Goal: Information Seeking & Learning: Compare options

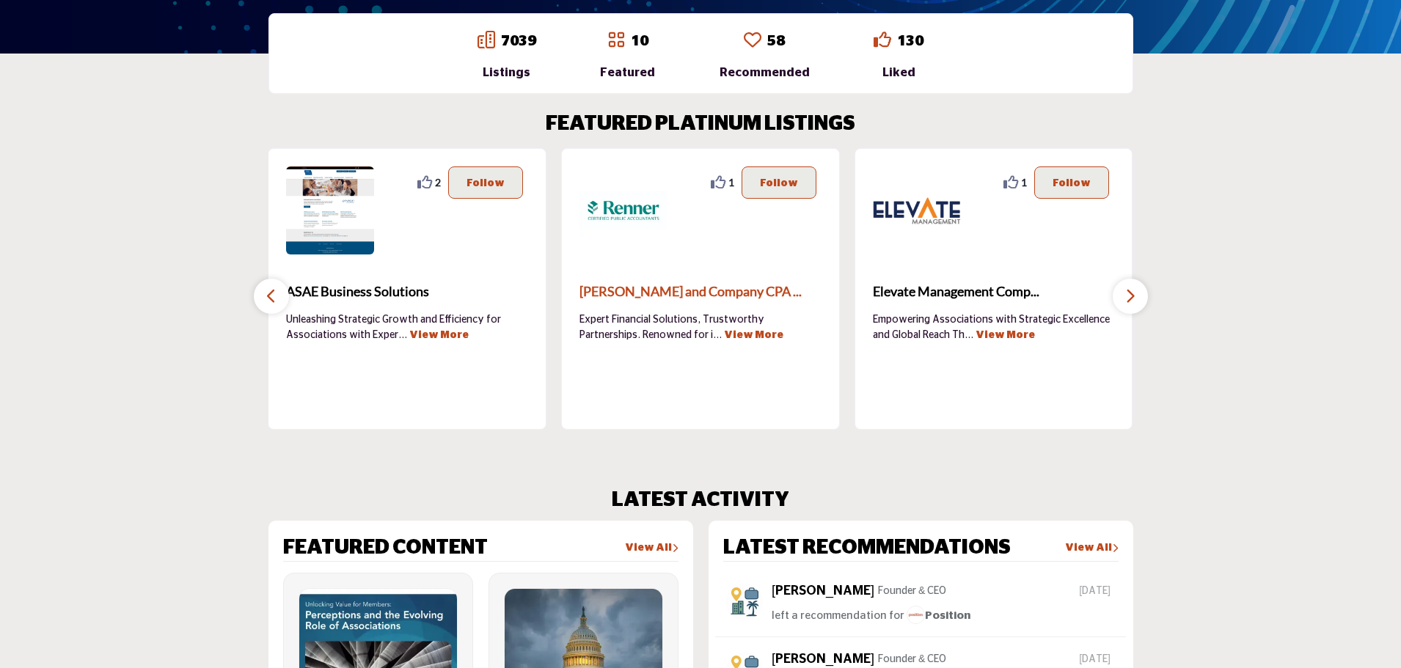
scroll to position [447, 0]
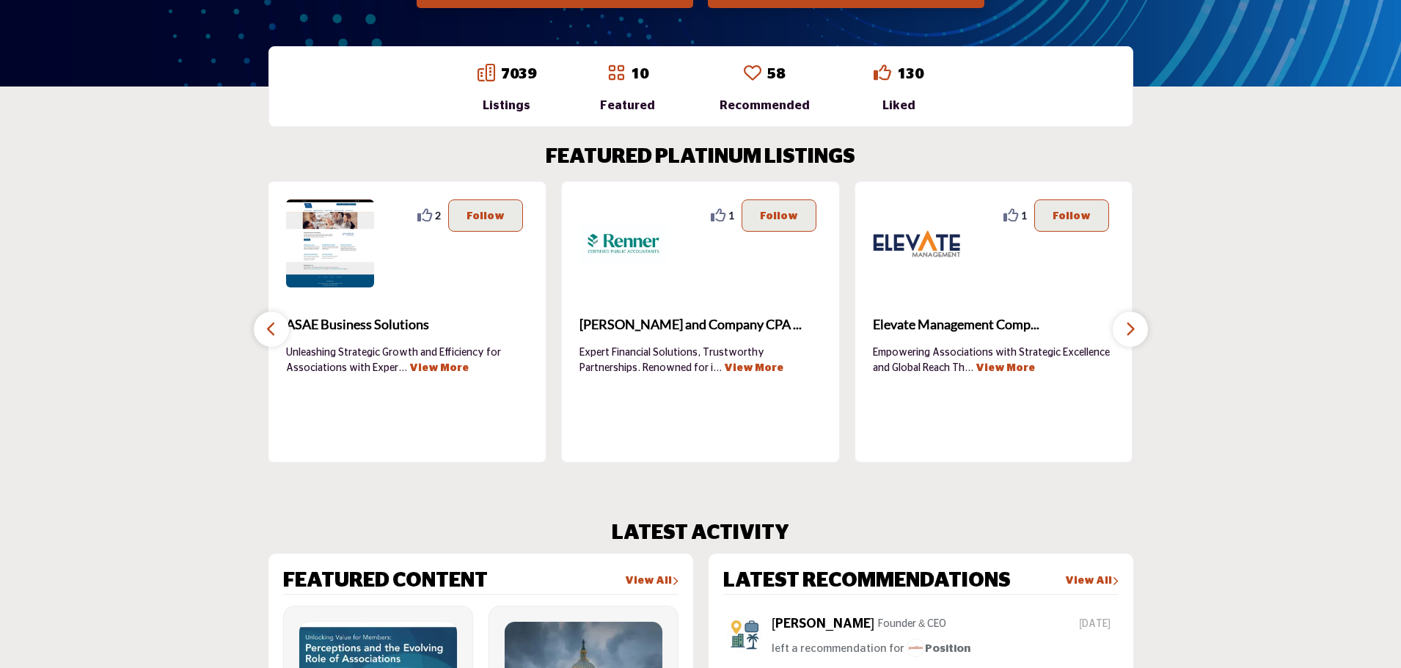
click at [724, 372] on link "View More" at bounding box center [753, 368] width 59 height 10
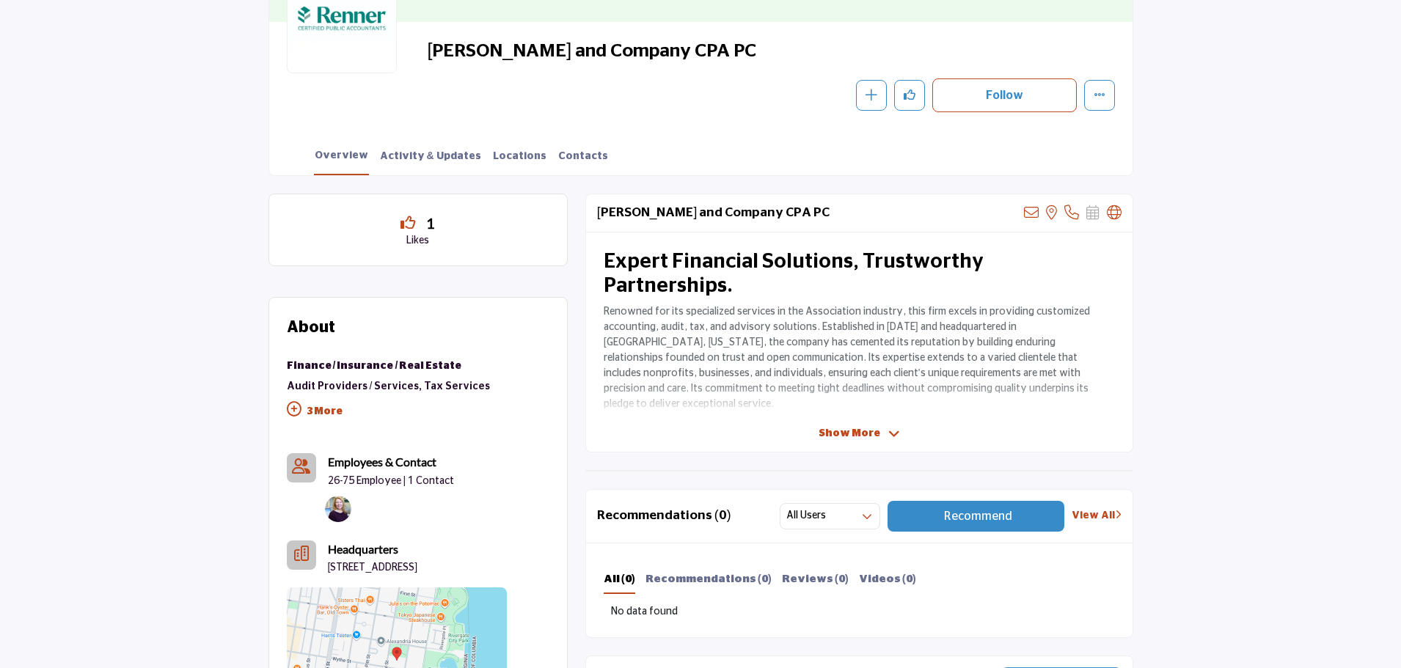
scroll to position [441, 0]
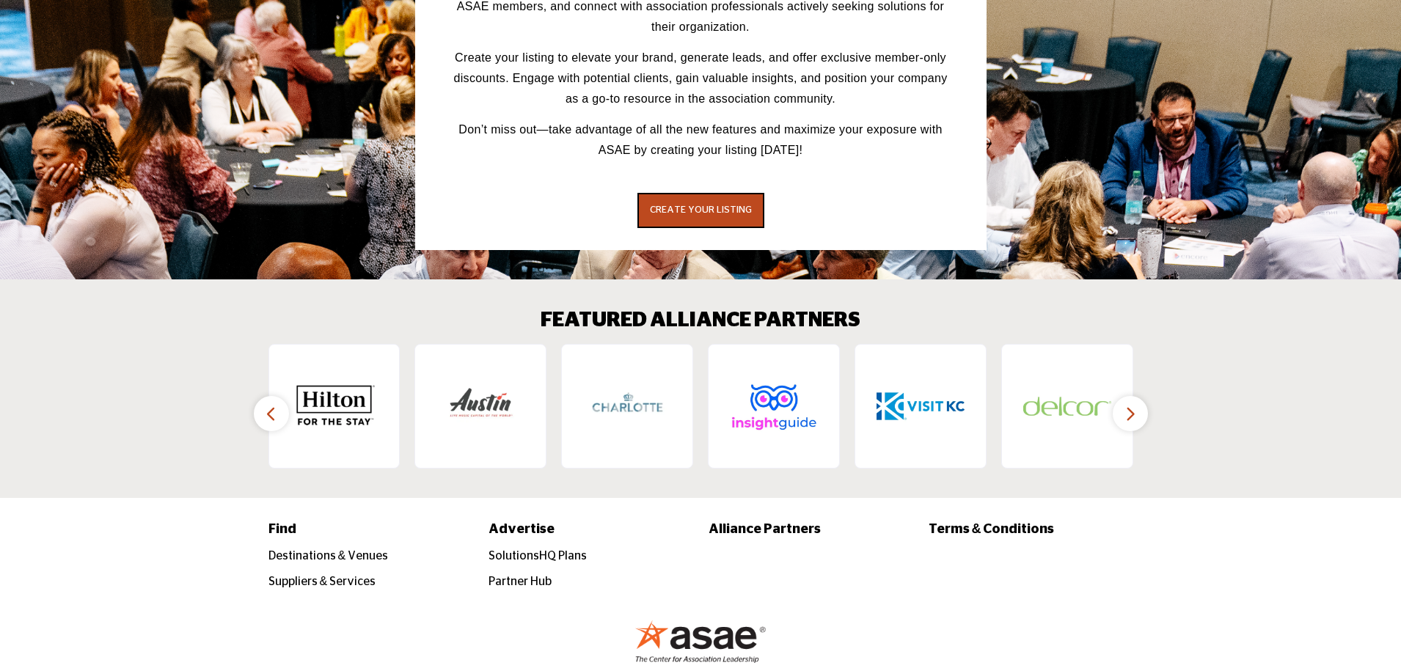
scroll to position [2154, 0]
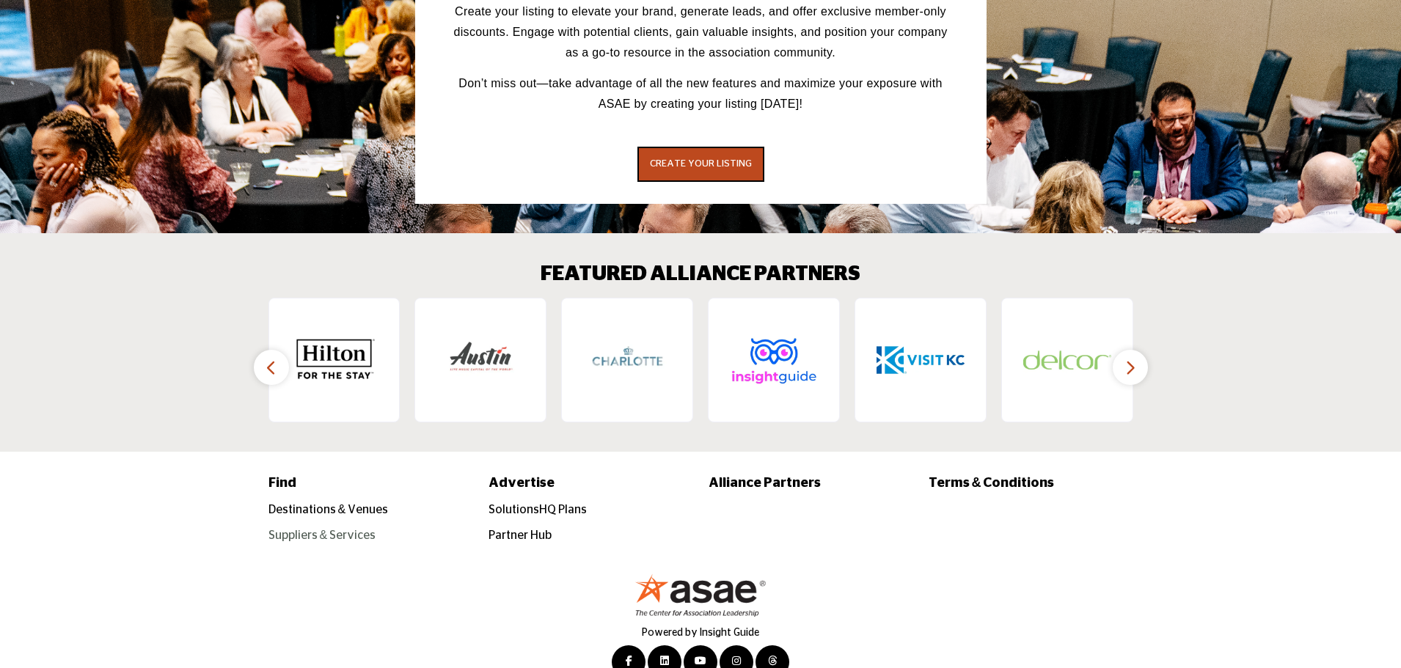
click at [294, 529] on link "Suppliers & Services" at bounding box center [322, 535] width 108 height 12
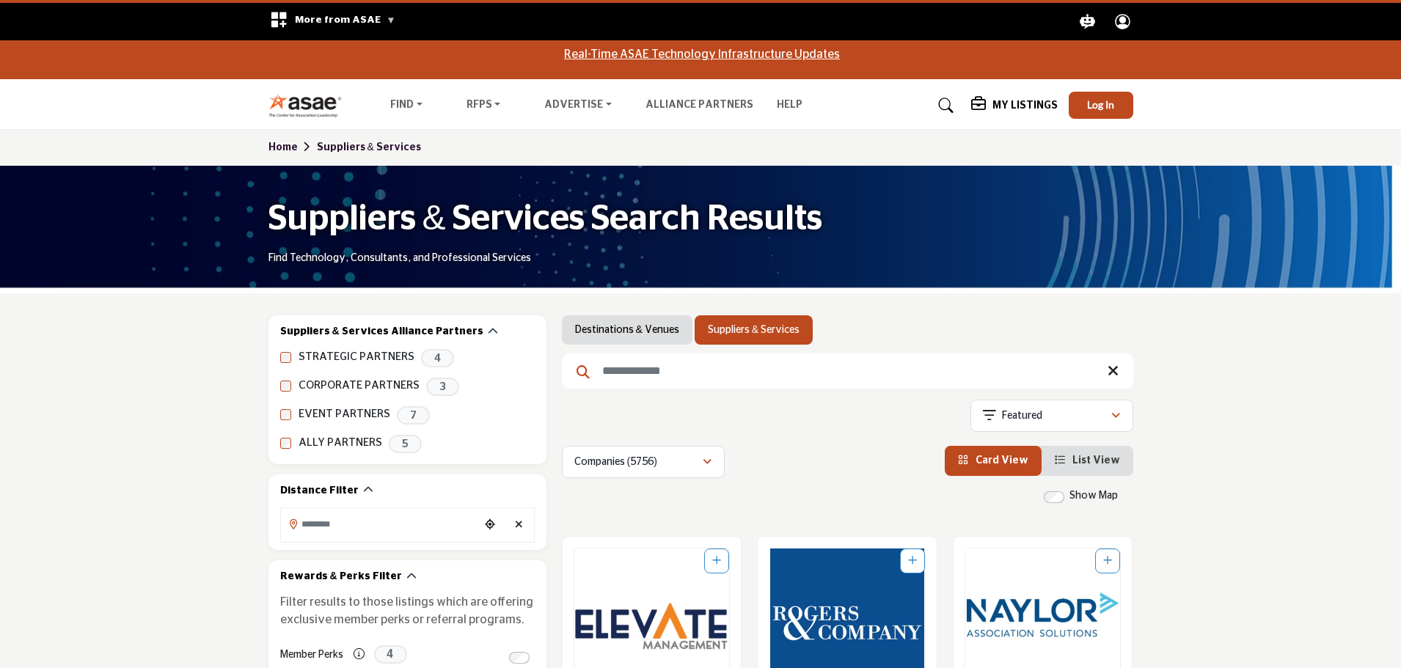
scroll to position [73, 0]
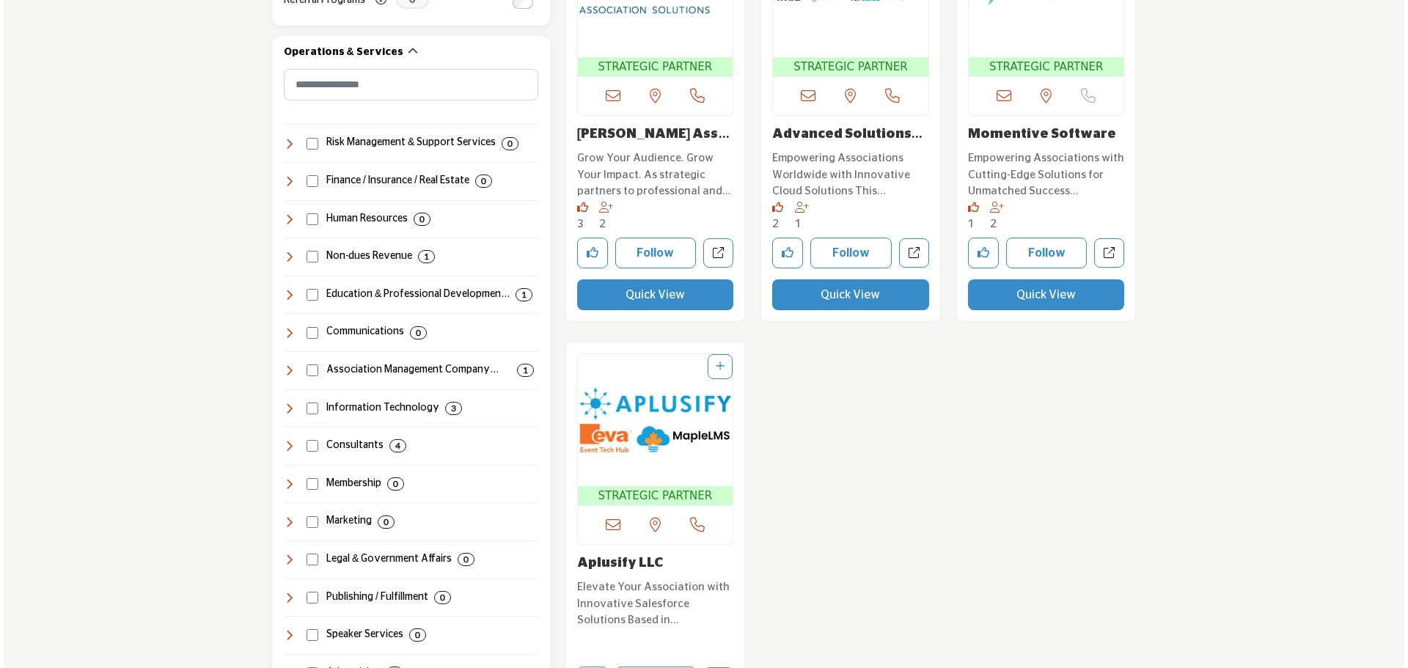
scroll to position [660, 0]
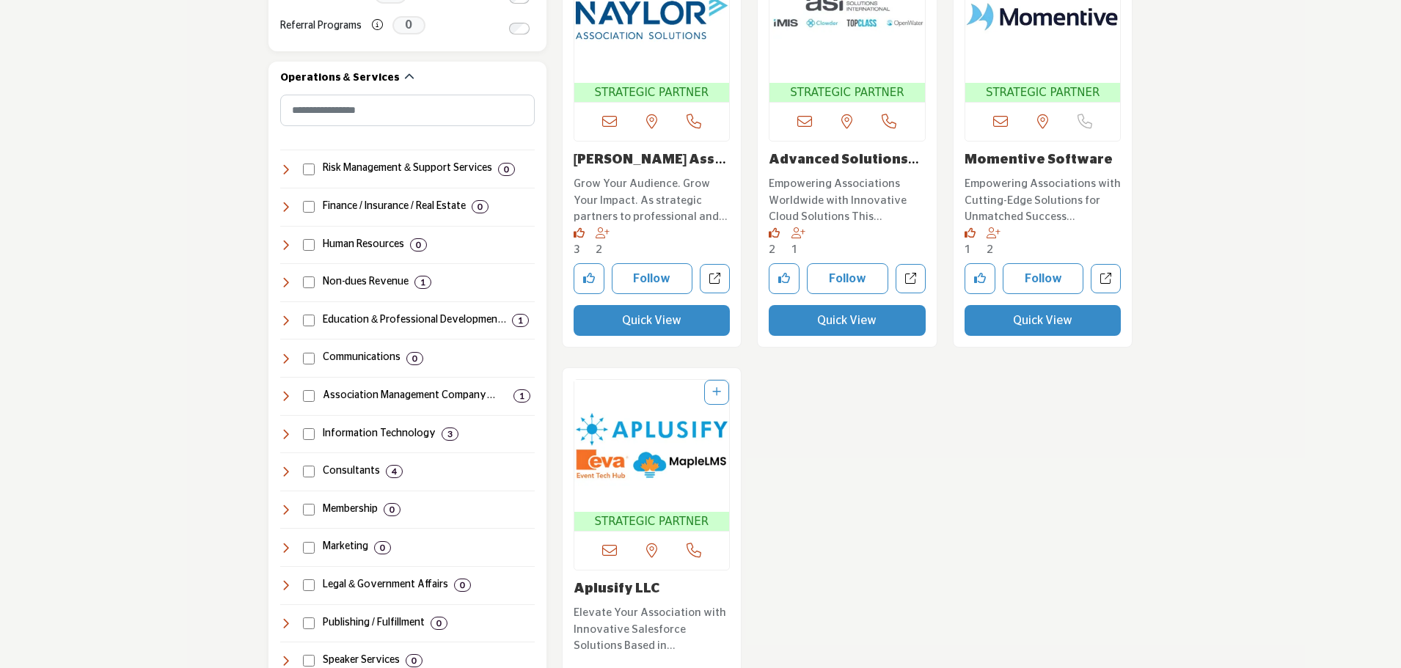
click at [659, 323] on button "Quick View" at bounding box center [651, 320] width 157 height 31
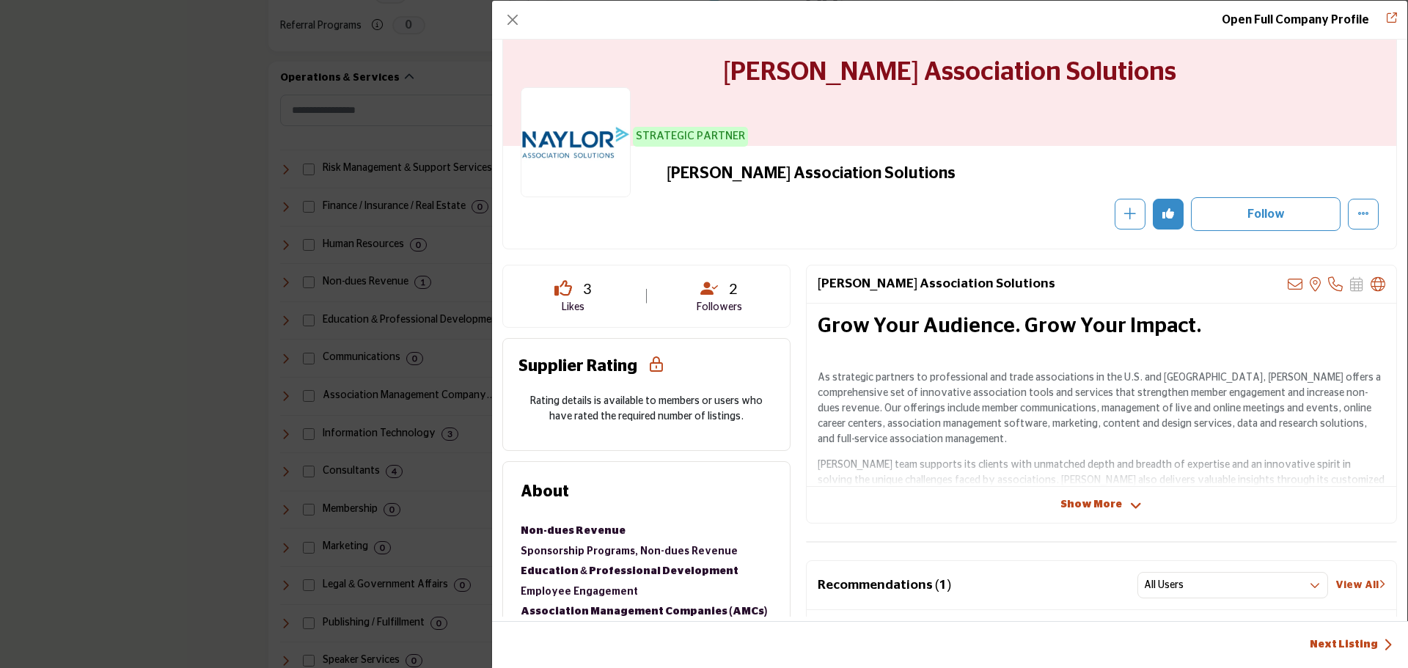
scroll to position [73, 0]
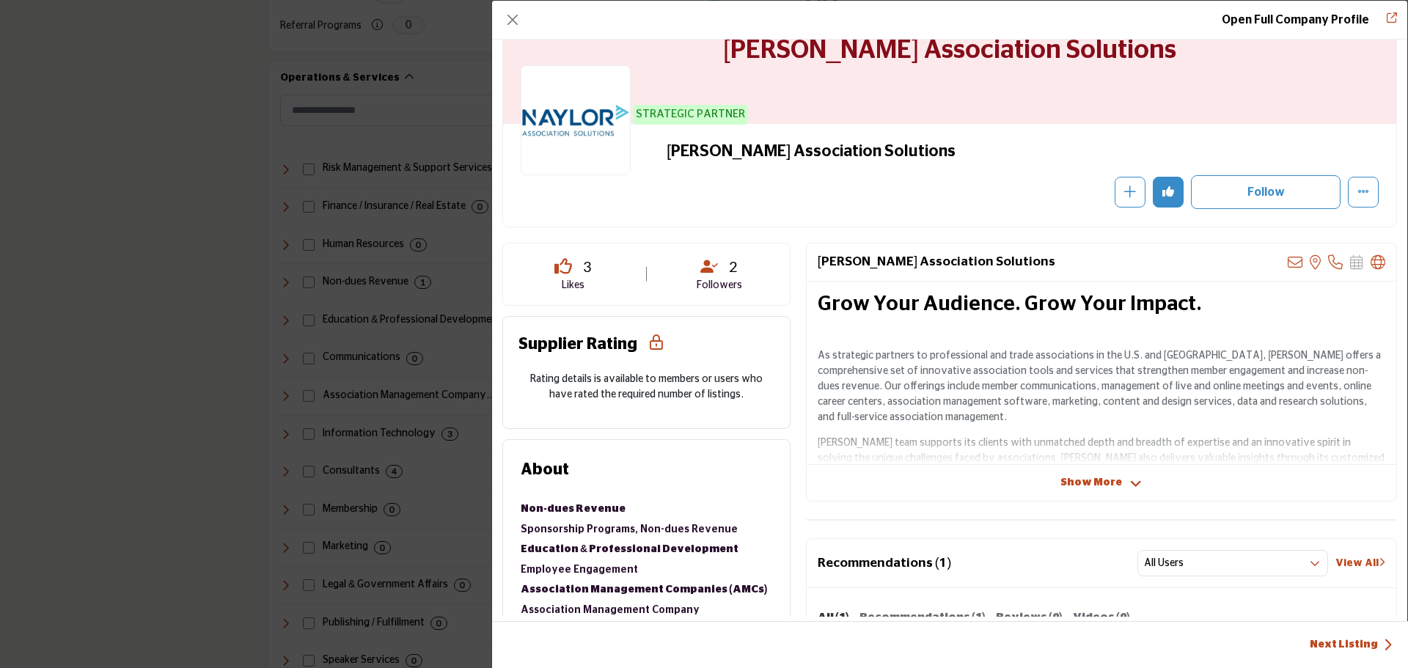
click at [1077, 482] on span "Show More" at bounding box center [1091, 482] width 62 height 15
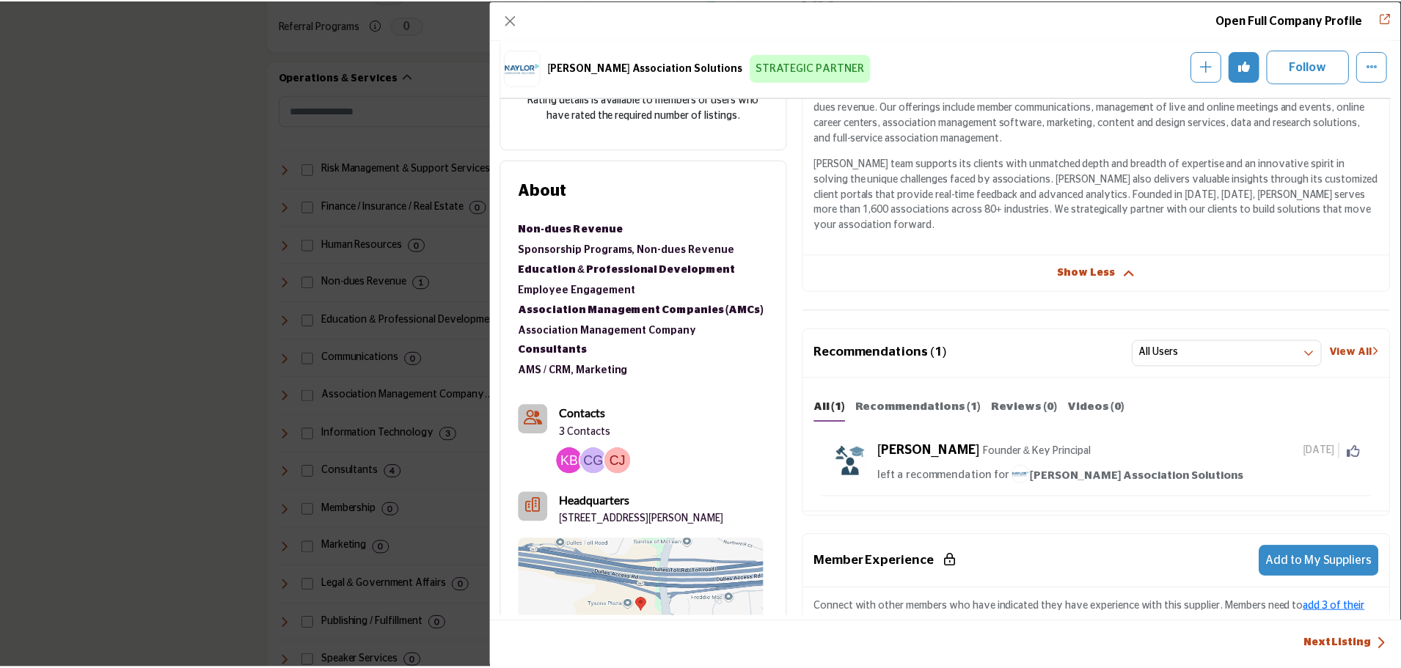
scroll to position [220, 0]
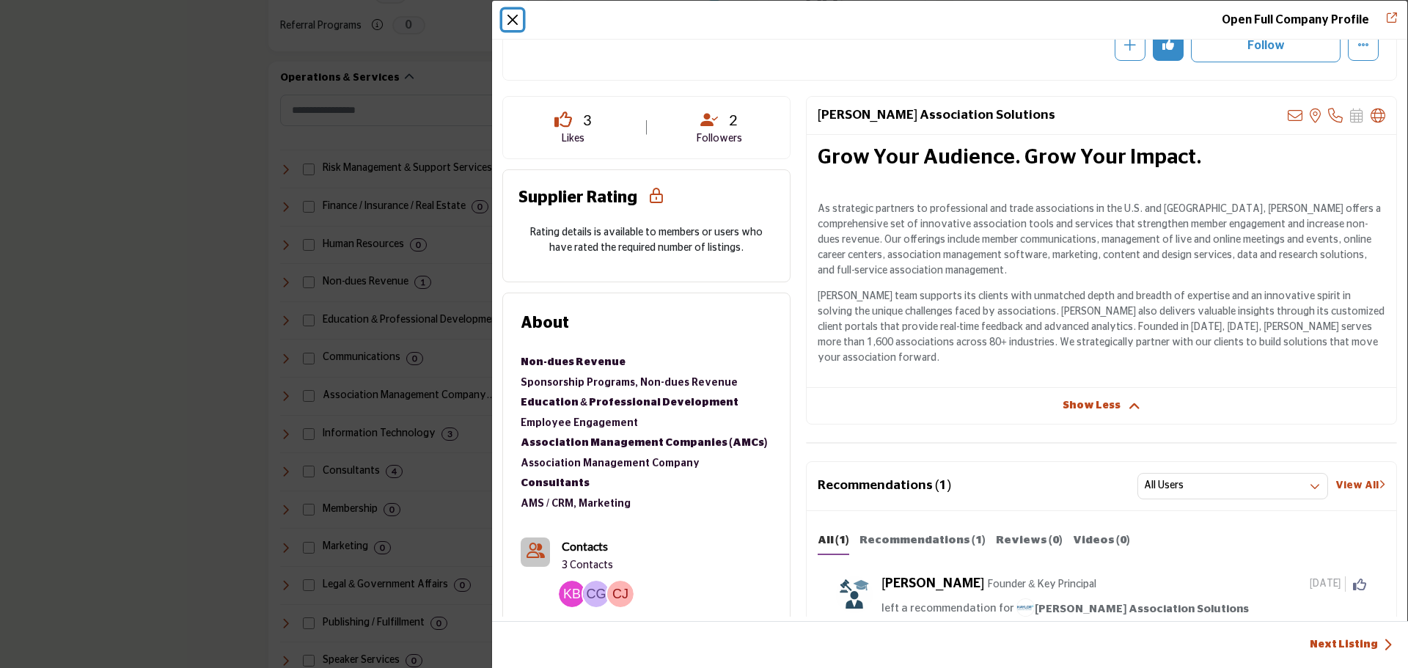
click at [513, 22] on button "Close" at bounding box center [512, 20] width 21 height 21
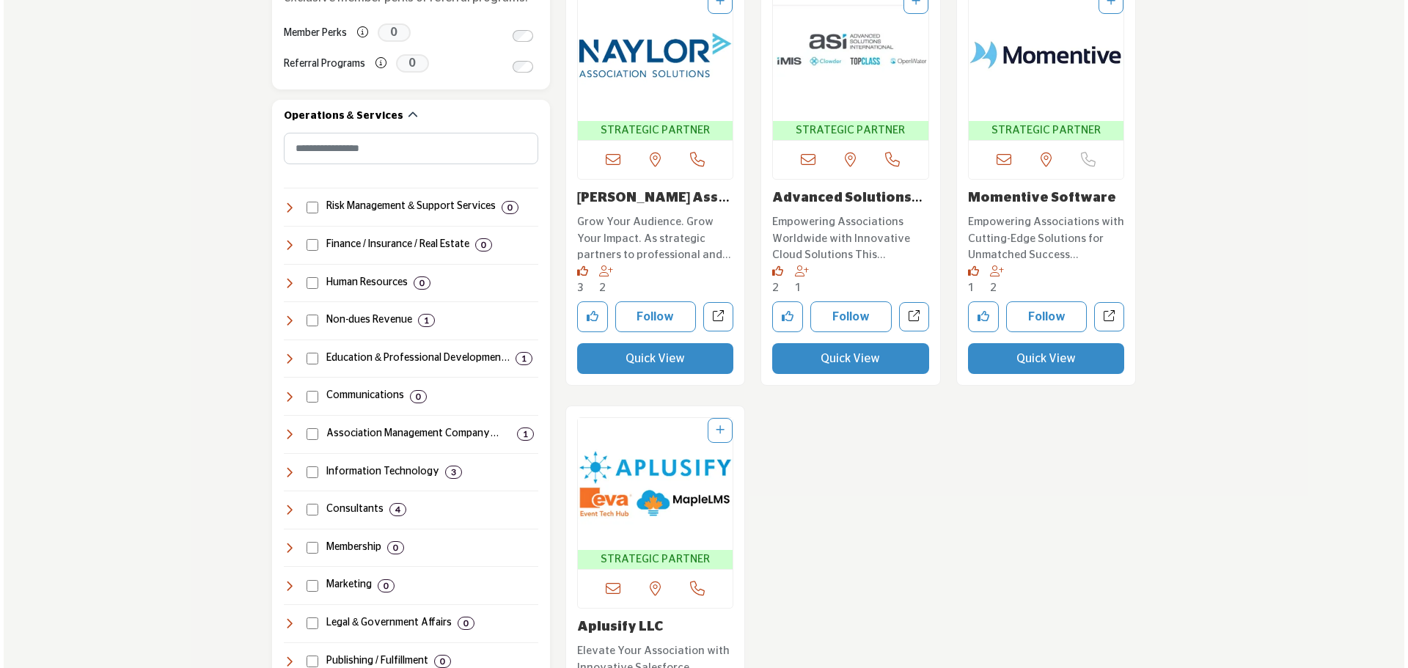
scroll to position [587, 0]
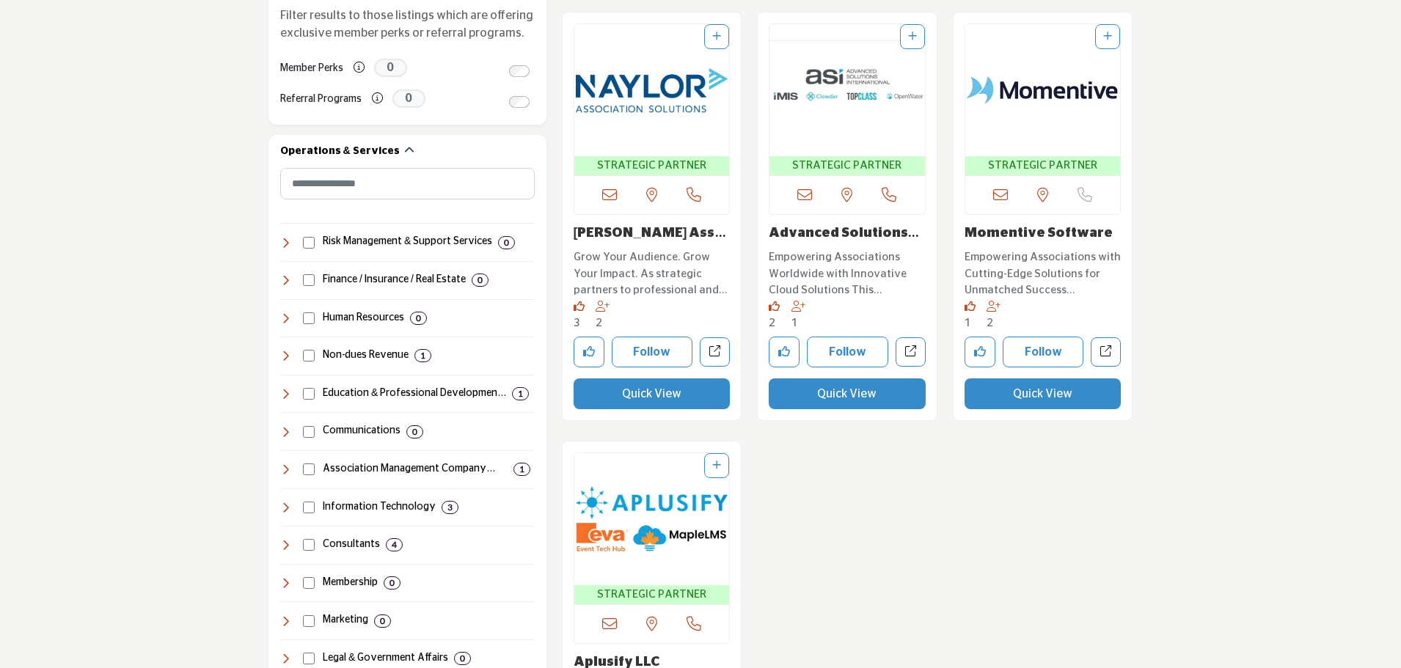
click at [876, 400] on button "Quick View" at bounding box center [847, 393] width 157 height 31
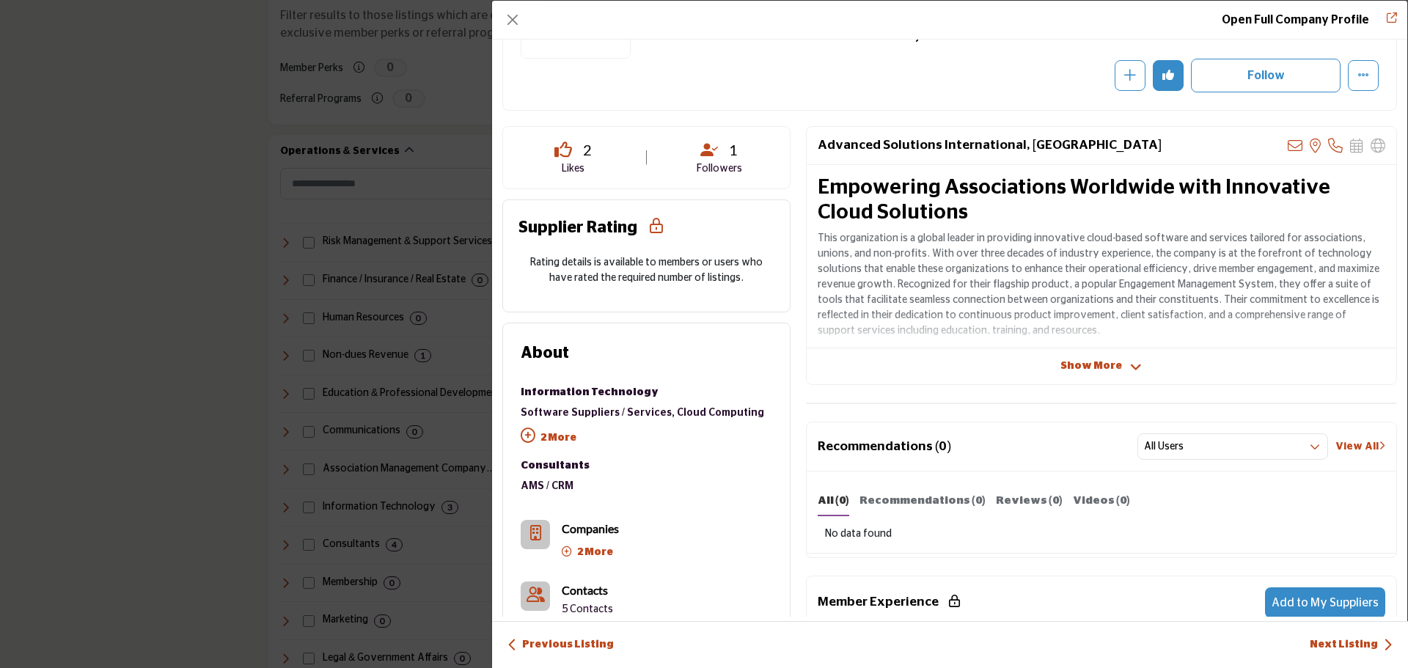
scroll to position [0, 0]
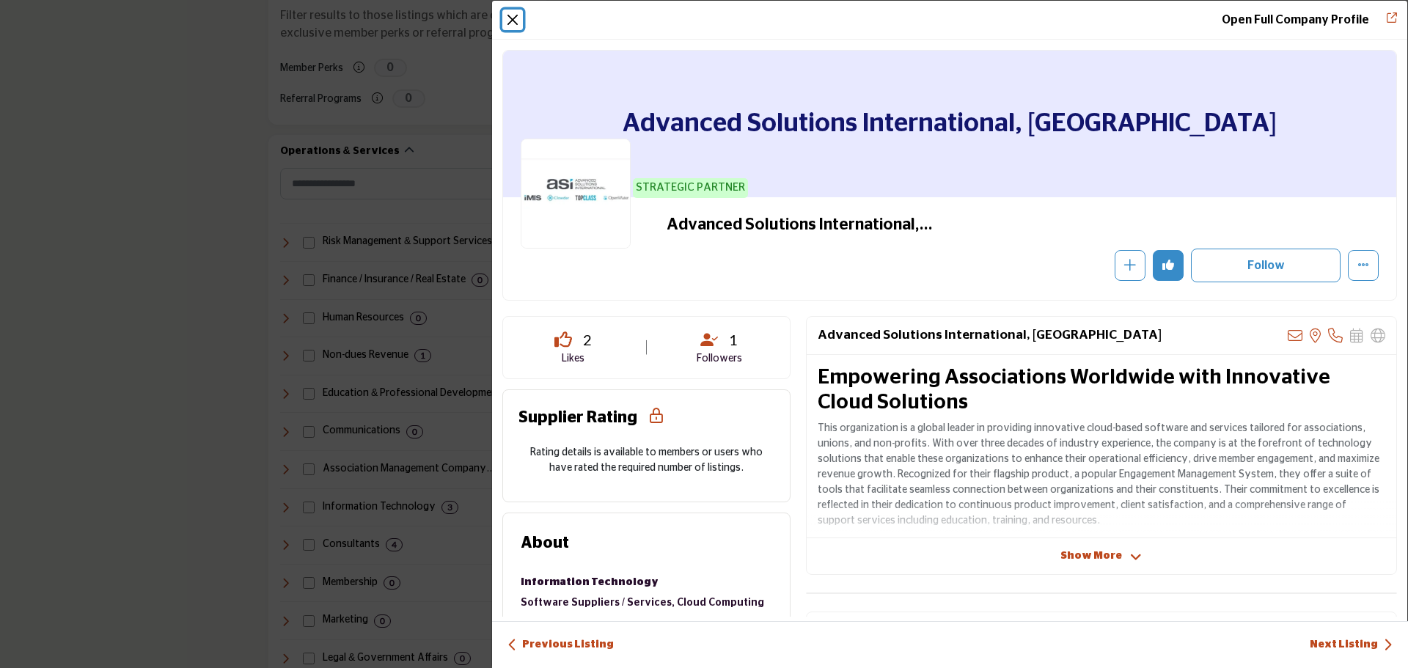
click at [515, 22] on button "Close" at bounding box center [512, 20] width 21 height 21
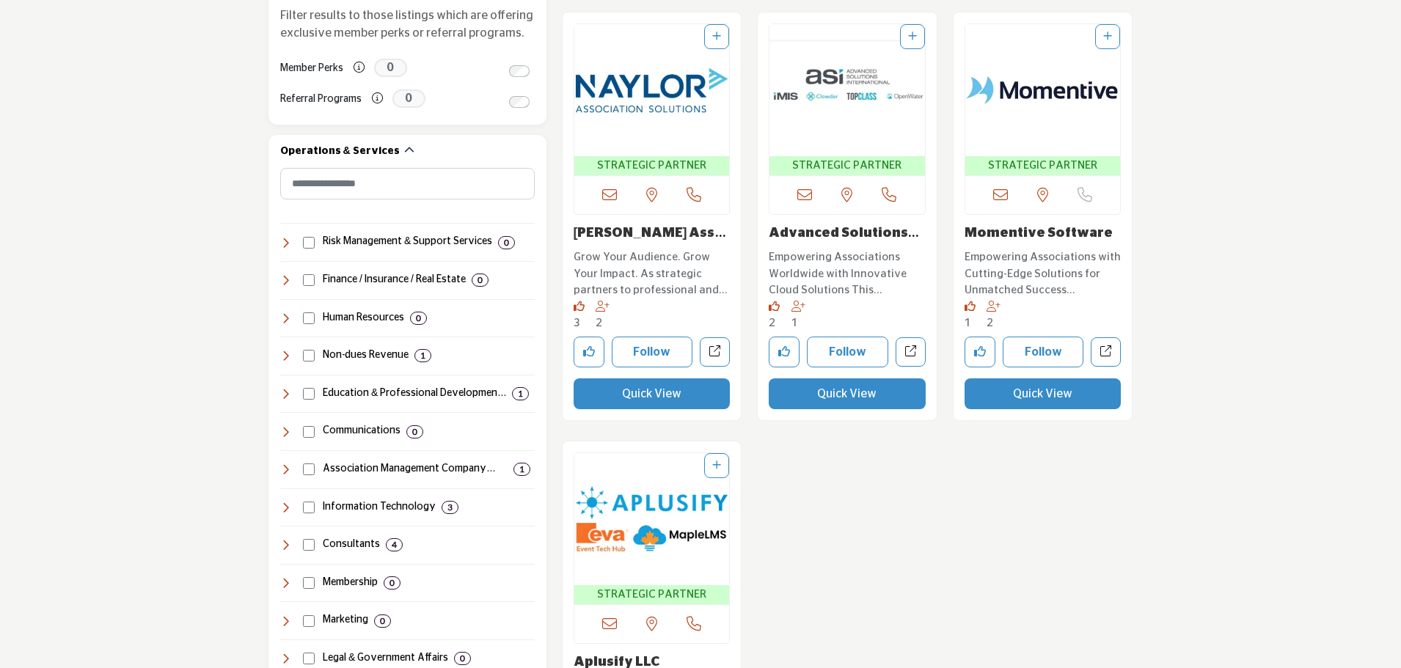
click at [1019, 407] on button "Quick View" at bounding box center [1042, 393] width 157 height 31
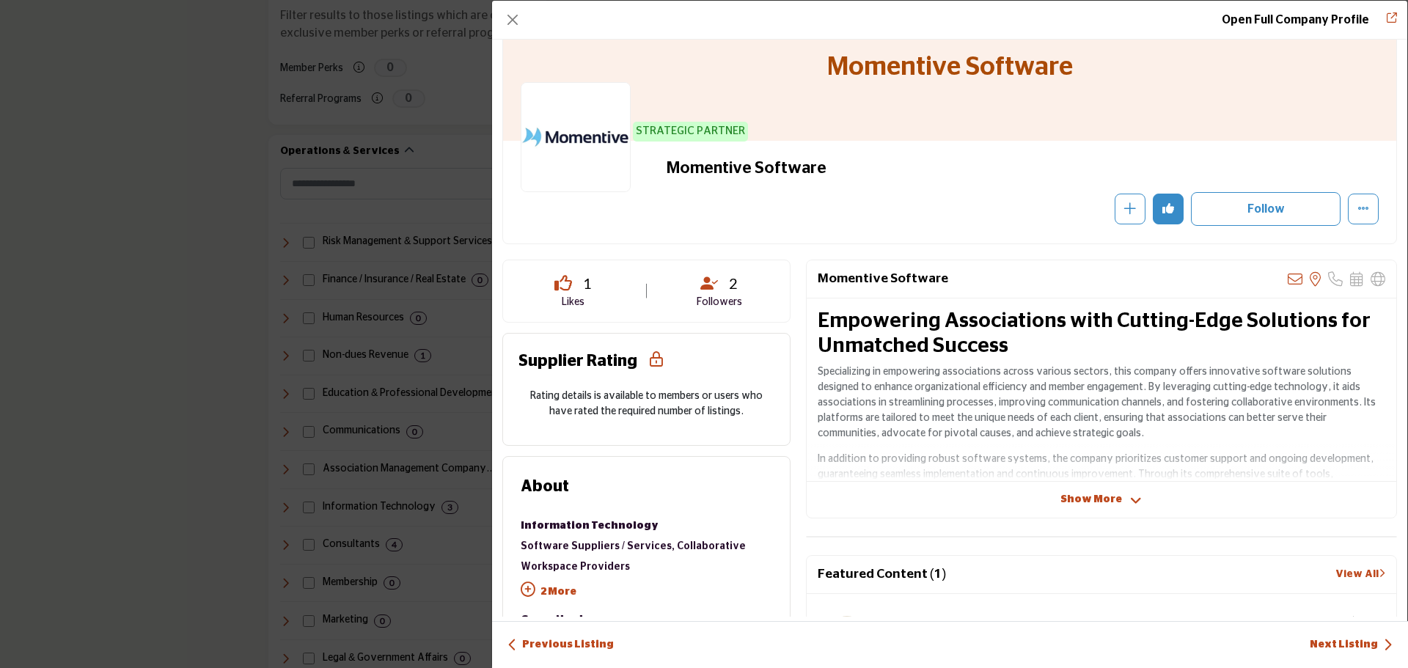
scroll to position [73, 0]
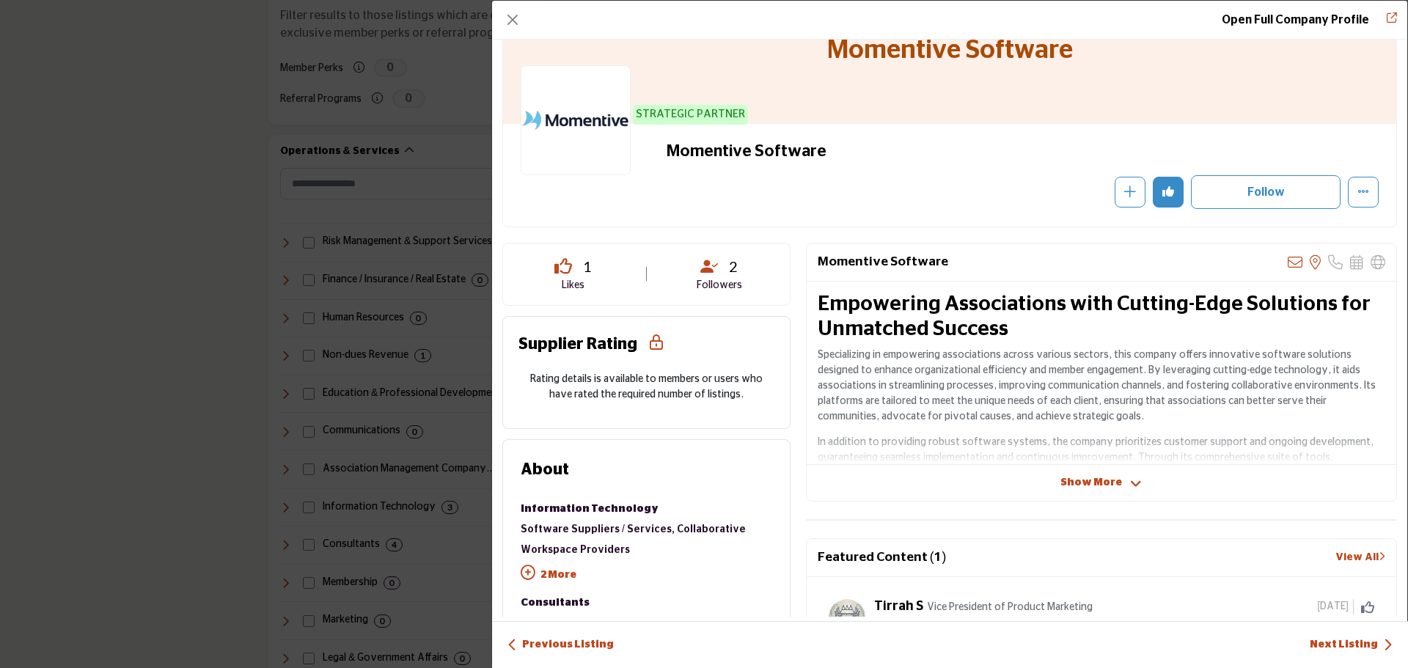
click at [1105, 481] on span "Show More" at bounding box center [1091, 482] width 62 height 15
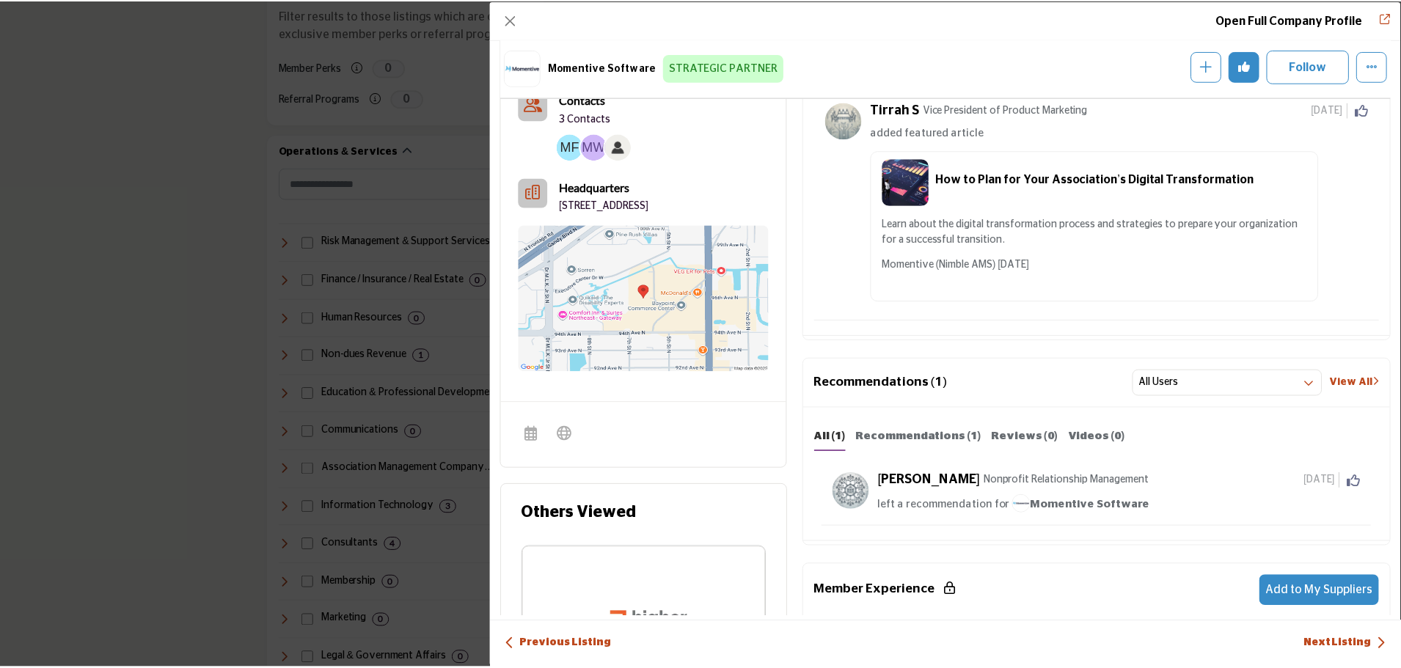
scroll to position [646, 0]
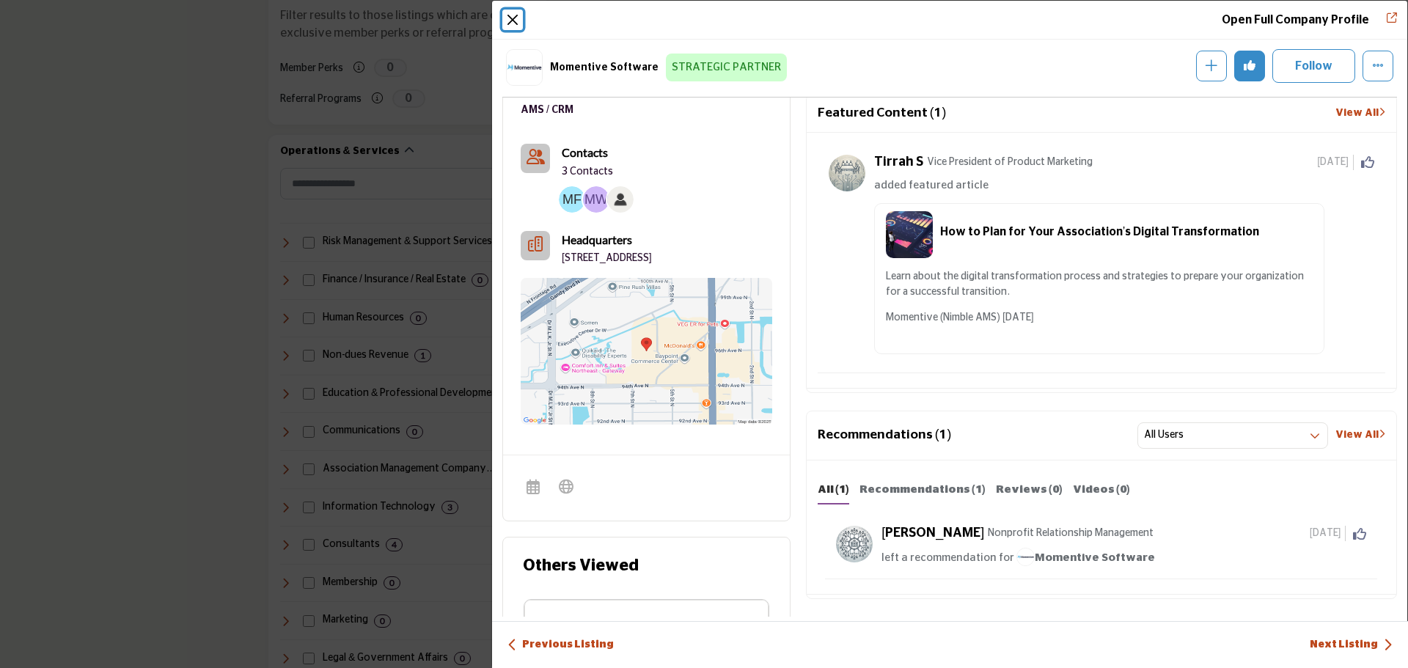
click at [518, 22] on button "Close" at bounding box center [512, 20] width 21 height 21
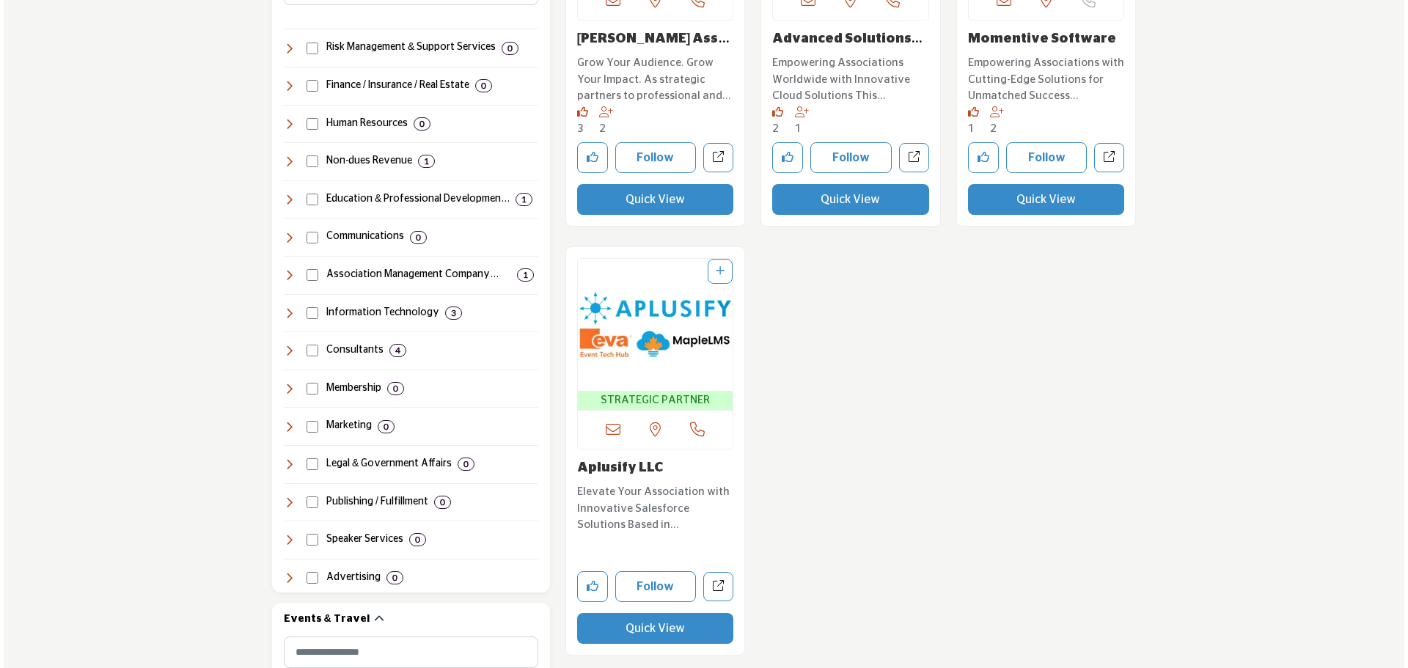
scroll to position [807, 0]
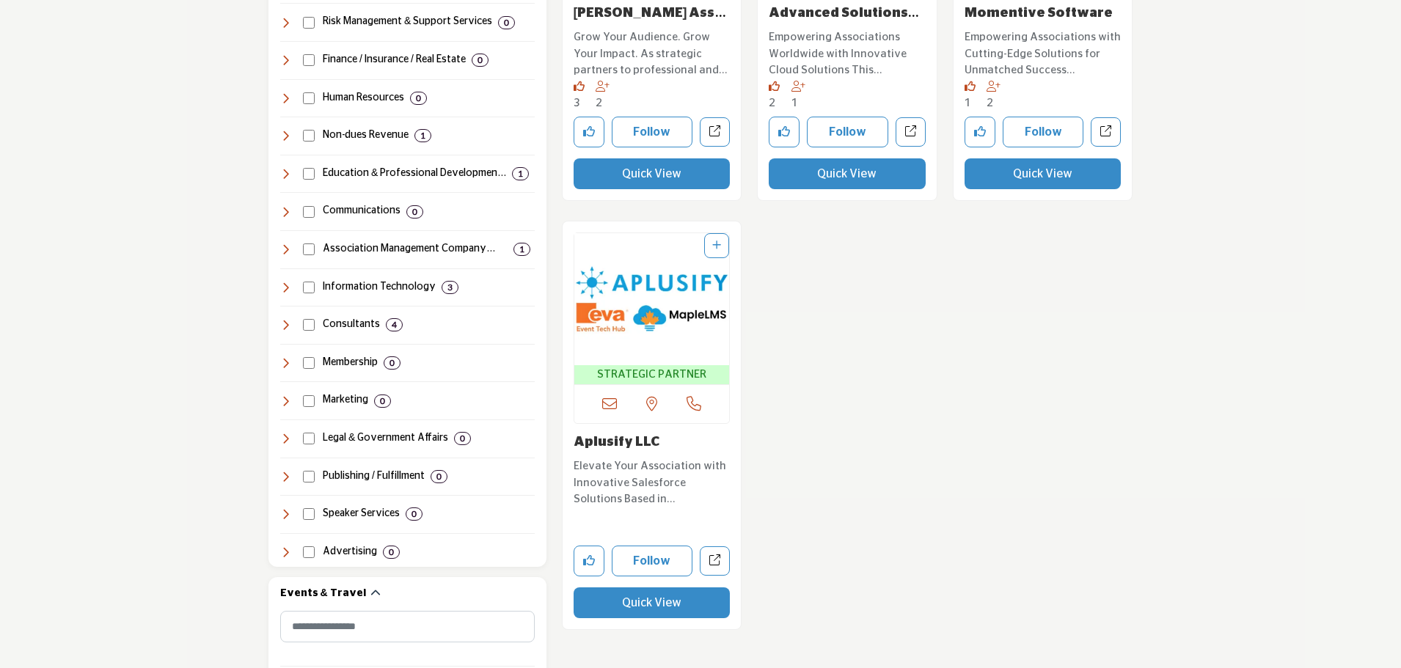
click at [672, 600] on button "Quick View" at bounding box center [651, 602] width 157 height 31
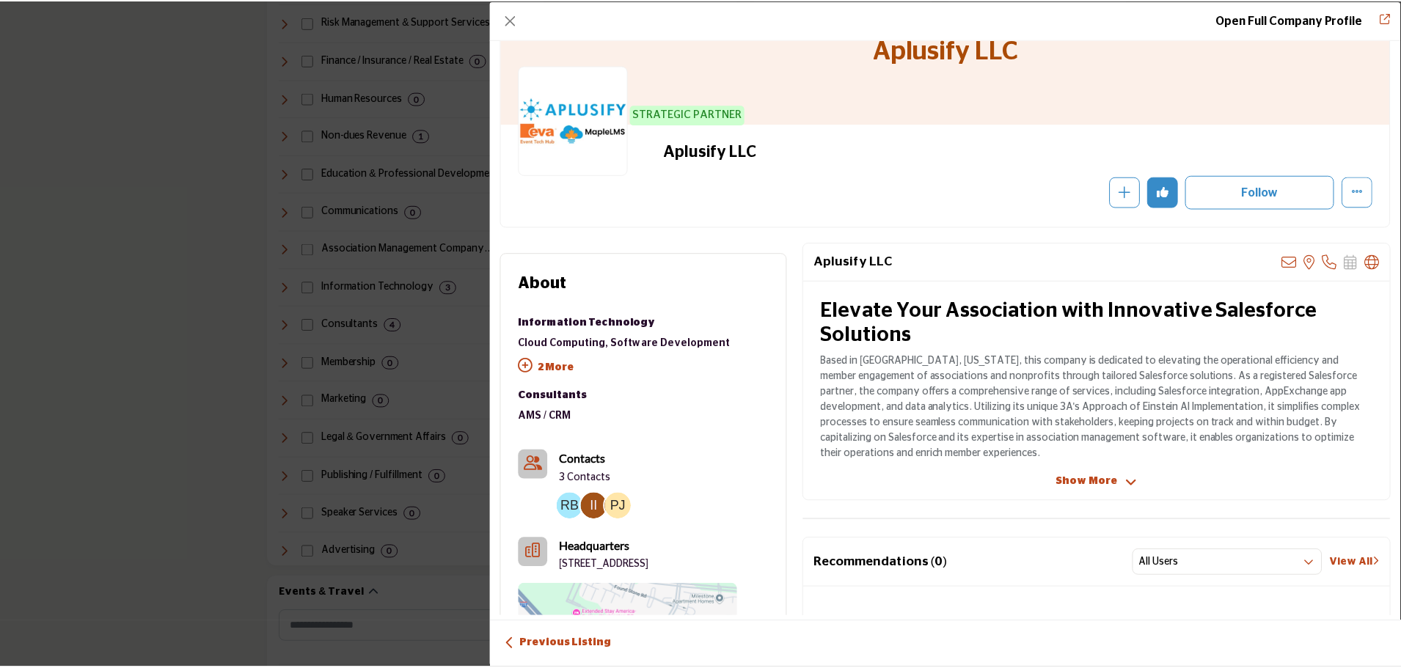
scroll to position [0, 0]
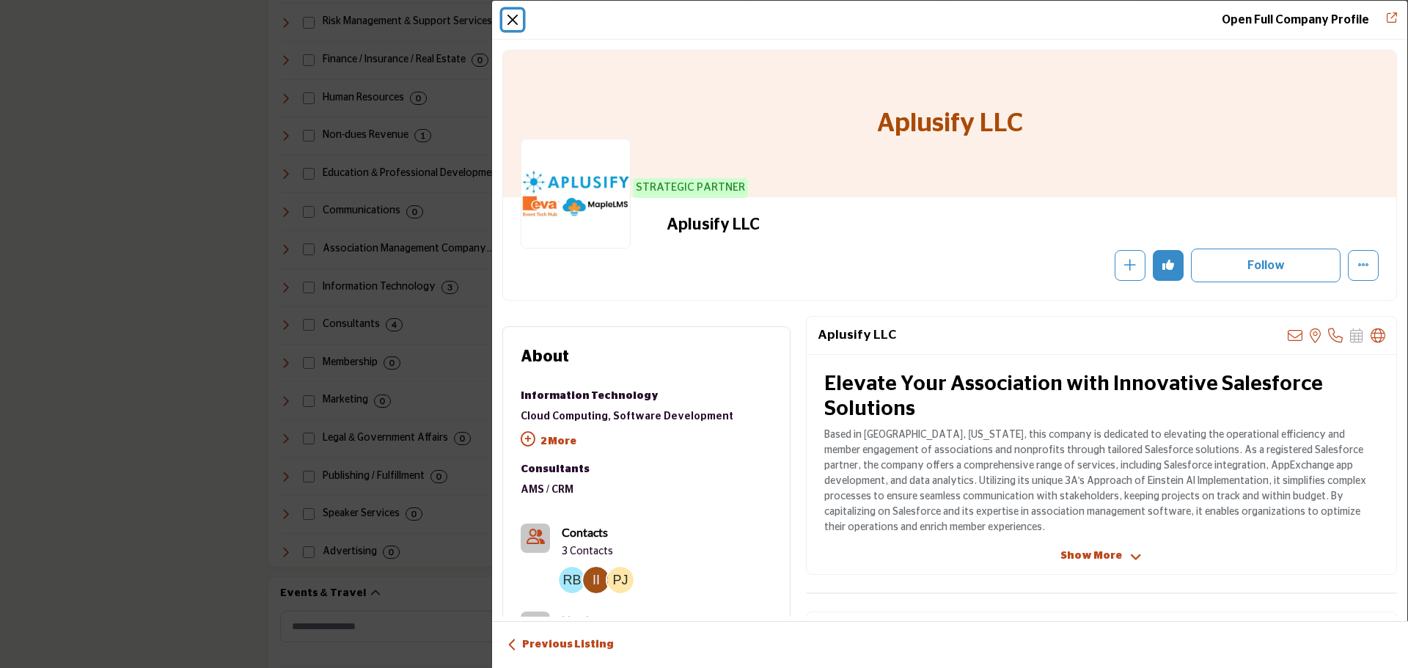
click at [507, 25] on button "Close" at bounding box center [512, 20] width 21 height 21
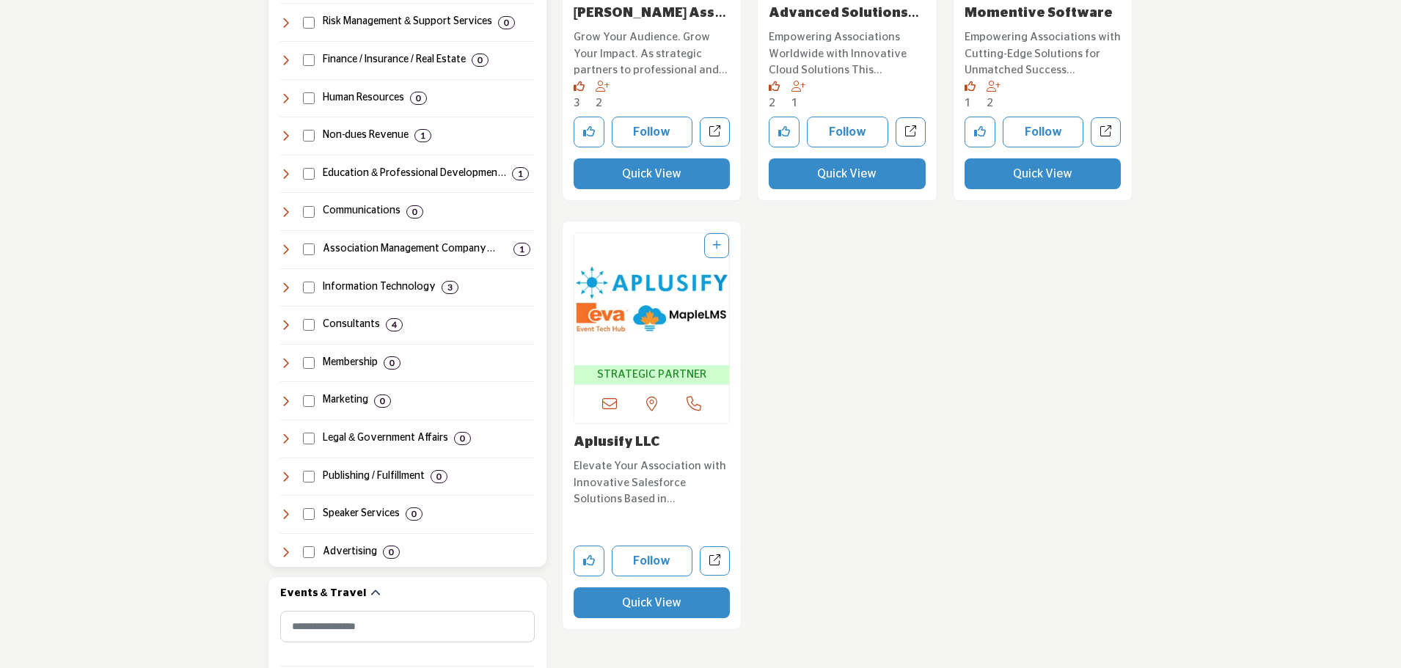
scroll to position [733, 0]
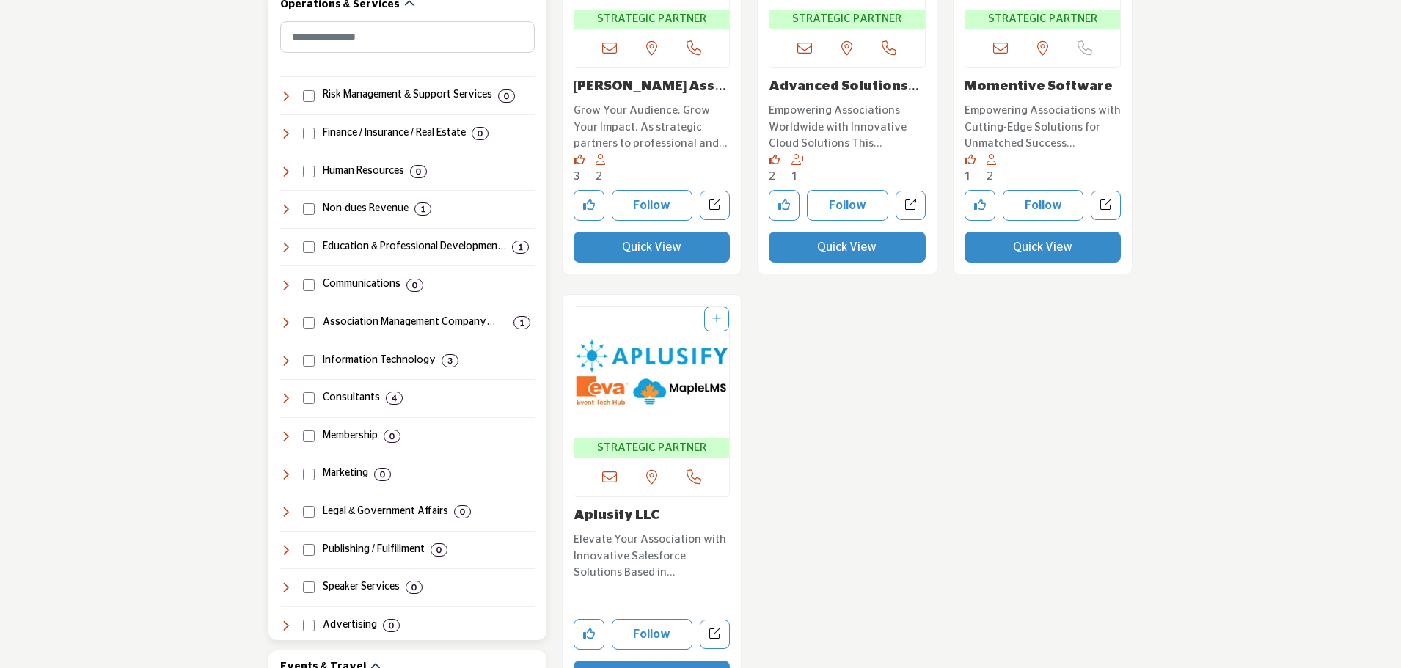
click at [381, 326] on h4 "Association Management Company (AMC..." at bounding box center [415, 322] width 185 height 15
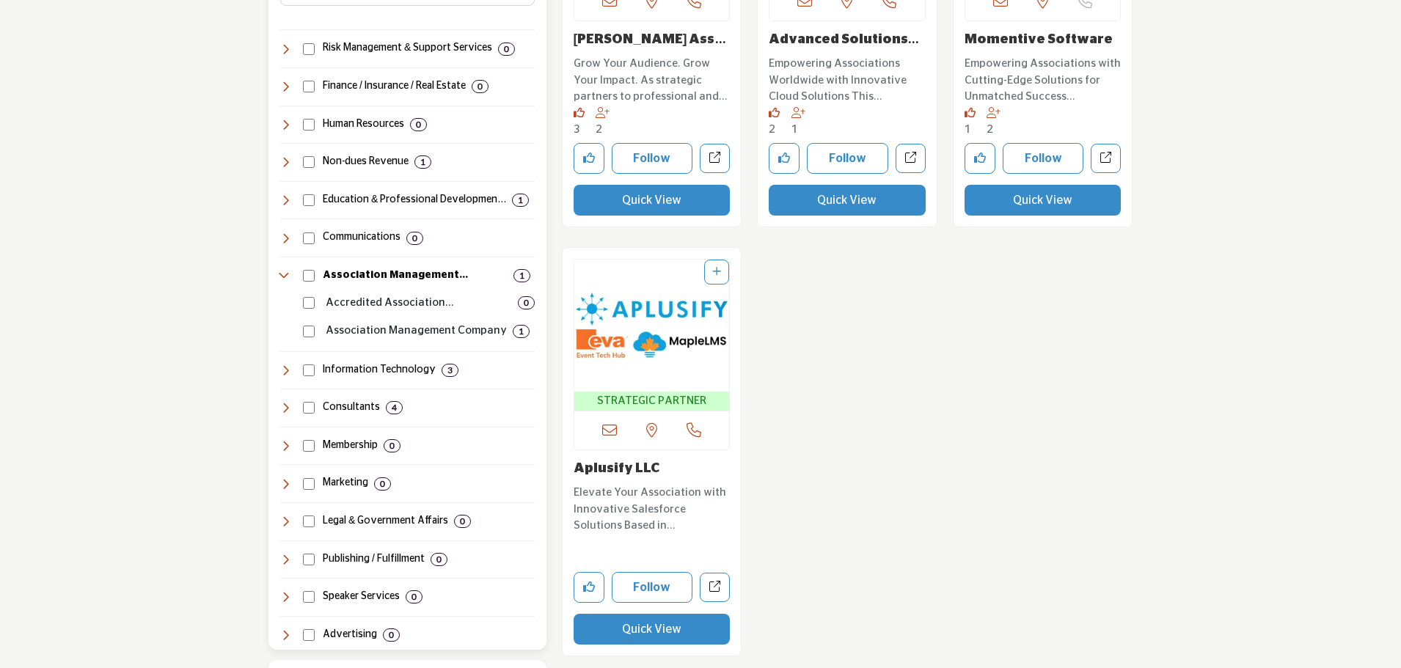
scroll to position [807, 0]
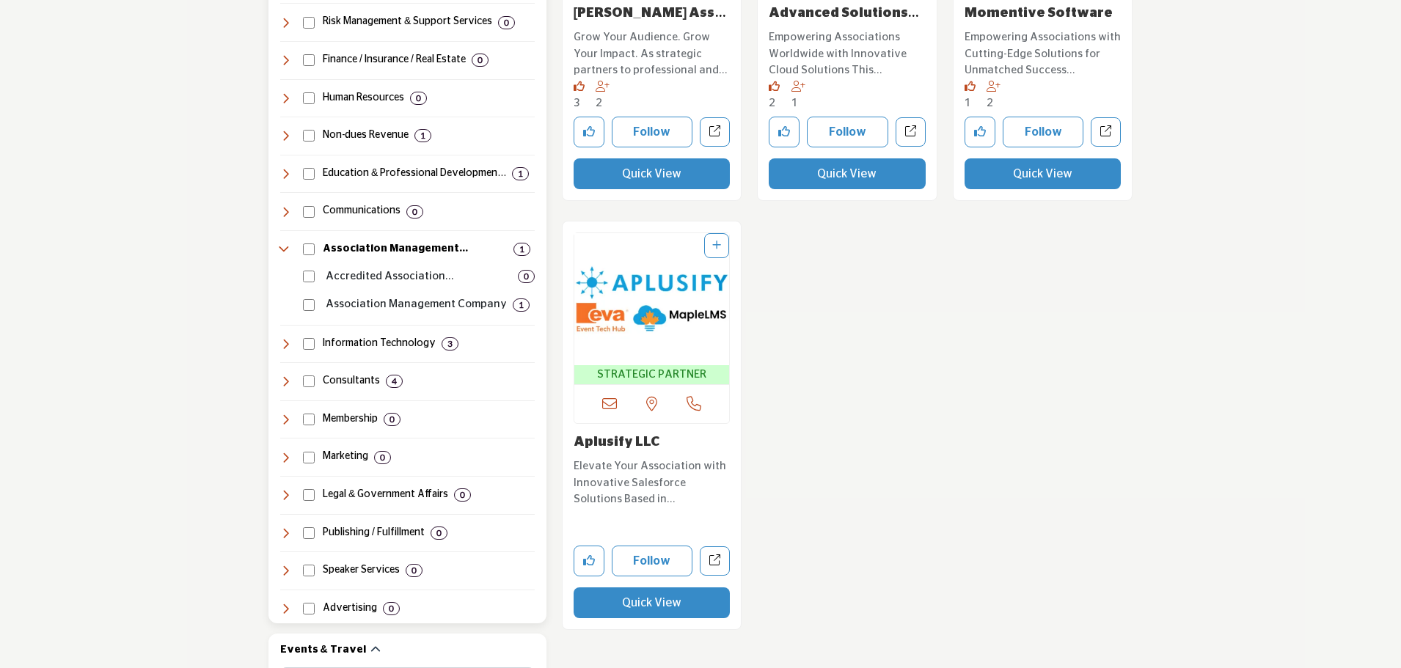
click at [382, 566] on h4 "Speaker Services" at bounding box center [361, 570] width 77 height 15
click at [359, 384] on h4 "Consultants" at bounding box center [351, 381] width 57 height 15
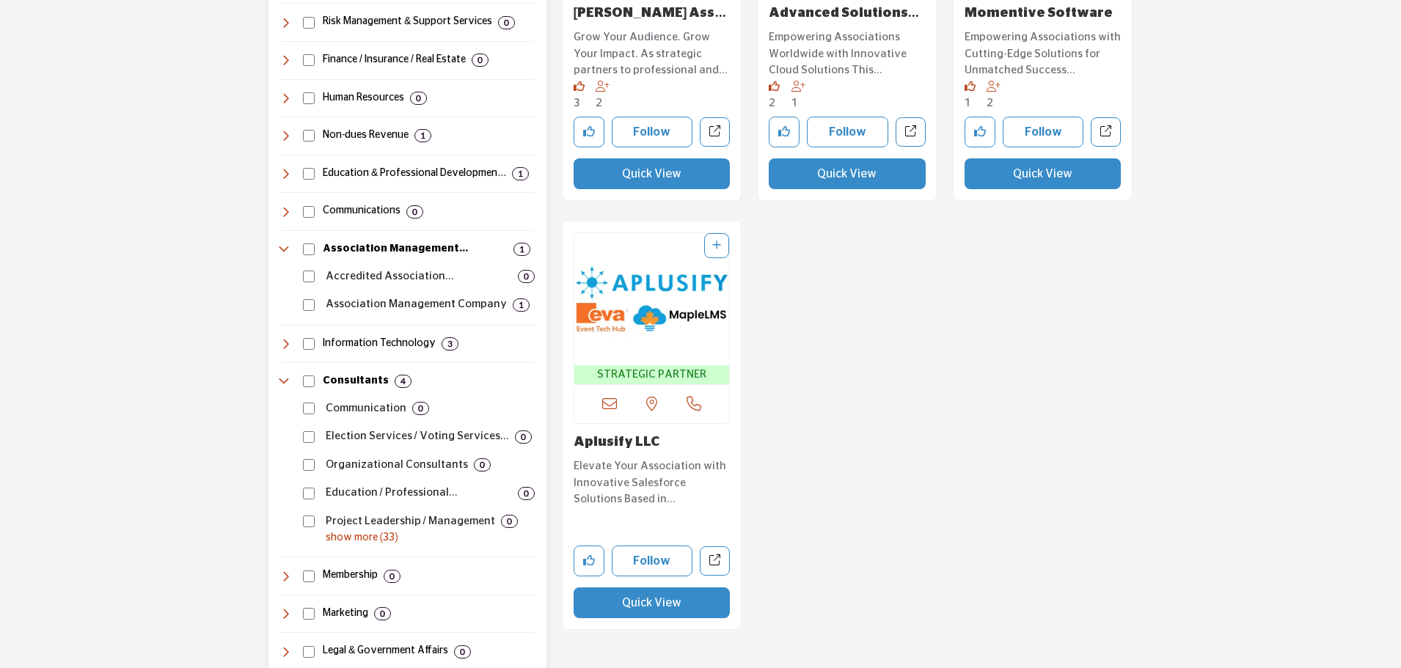
click at [389, 301] on p "Association Management Company" at bounding box center [416, 304] width 181 height 17
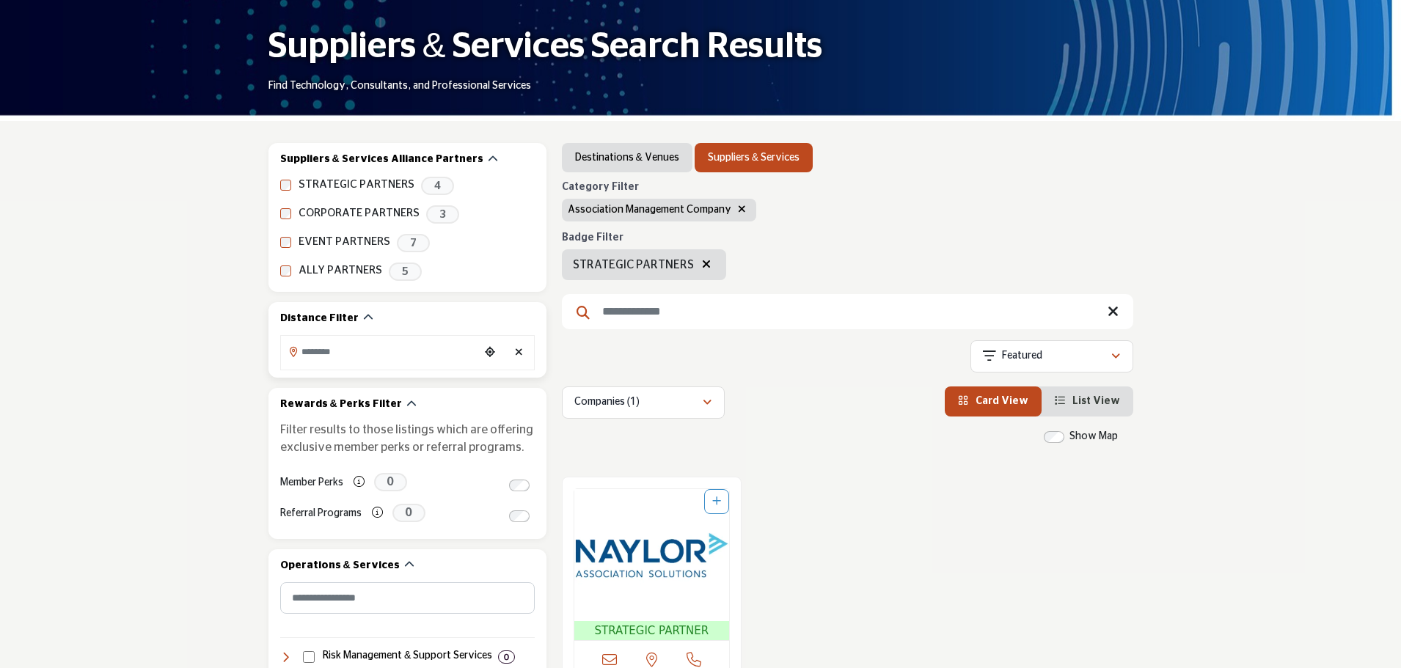
scroll to position [147, 0]
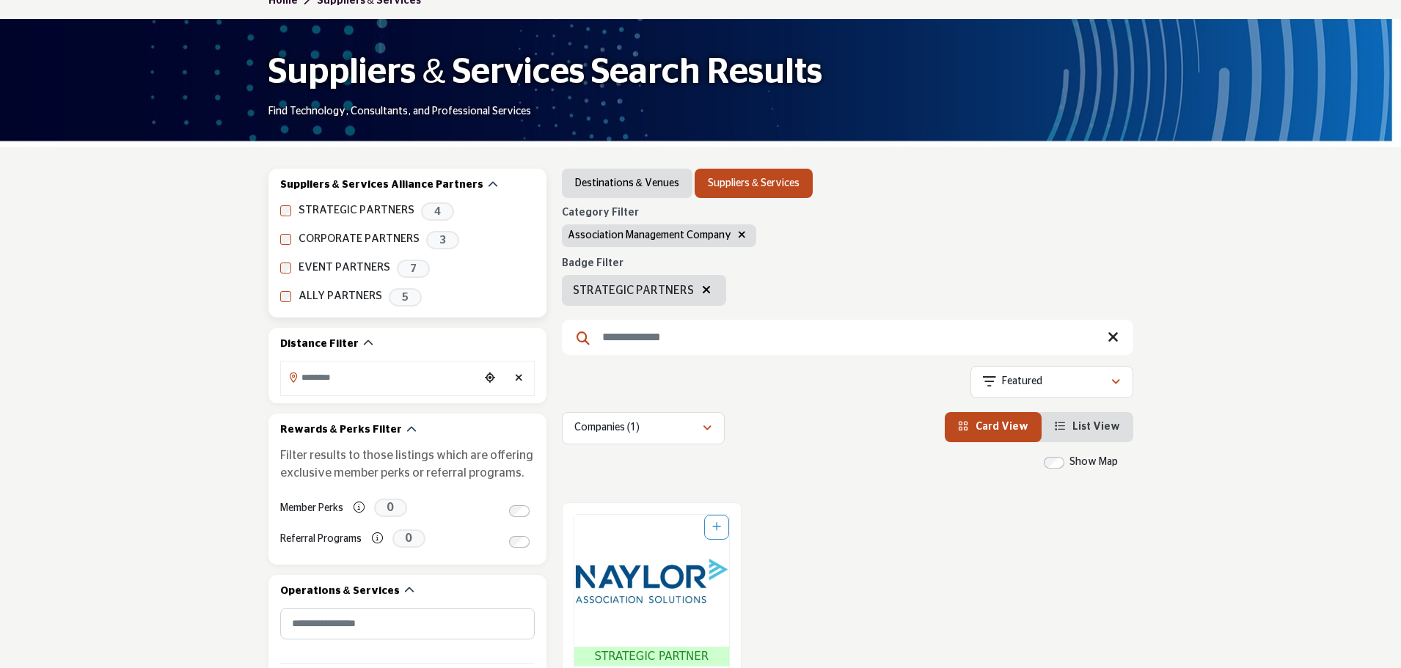
click at [311, 295] on label "ALLY PARTNERS" at bounding box center [340, 296] width 84 height 17
